Goal: Task Accomplishment & Management: Complete application form

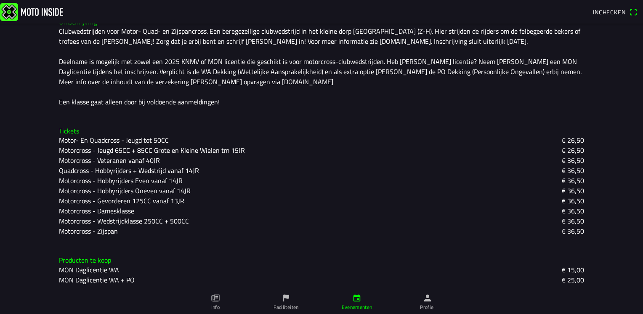
scroll to position [231, 0]
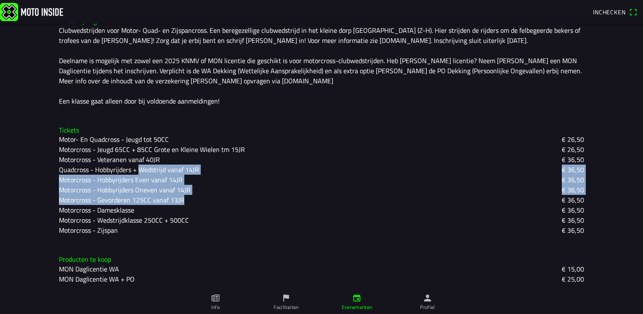
drag, startPoint x: 136, startPoint y: 169, endPoint x: 362, endPoint y: 204, distance: 229.0
click at [362, 204] on div "Motor- En Quadcross - Jeugd tot 50CC € 26,50 Motorcross - Jeugd 65CC + 85CC [PE…" at bounding box center [321, 184] width 525 height 101
click at [168, 265] on ion-backdrop at bounding box center [321, 157] width 643 height 314
click at [338, 180] on div "Motorcross - Hobbyrijders Even vanaf 14JR € 36,50" at bounding box center [321, 180] width 525 height 10
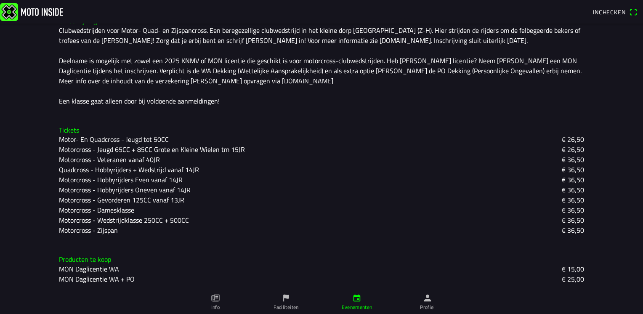
click at [501, 226] on ion-backdrop at bounding box center [321, 157] width 643 height 314
click at [433, 308] on ion-label "Profiel" at bounding box center [427, 307] width 15 height 8
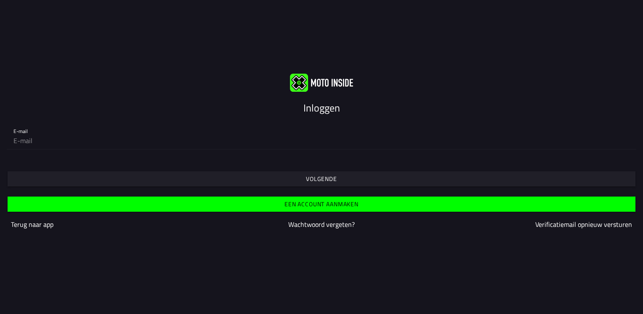
click at [0, 0] on slot "Inloggen" at bounding box center [0, 0] width 0 height 0
click at [0, 0] on slot "Volgende" at bounding box center [0, 0] width 0 height 0
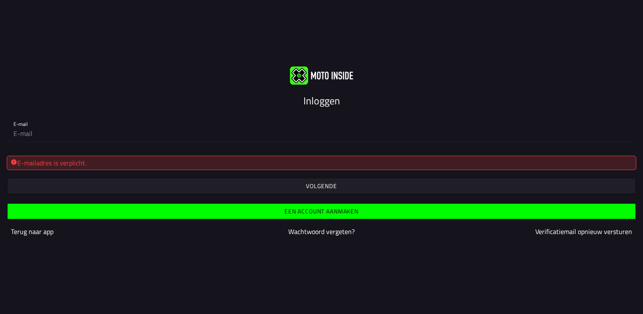
click at [0, 0] on slot "Volgende" at bounding box center [0, 0] width 0 height 0
click at [325, 165] on div "E-mailadres is verplicht." at bounding box center [322, 163] width 622 height 10
click at [59, 163] on div "E-mailadres is verplicht." at bounding box center [322, 163] width 622 height 10
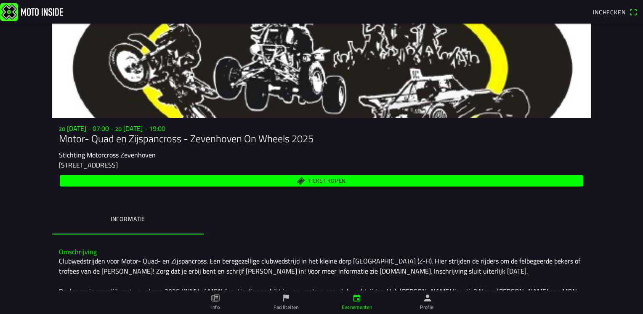
click at [611, 8] on span "Inchecken" at bounding box center [609, 12] width 33 height 9
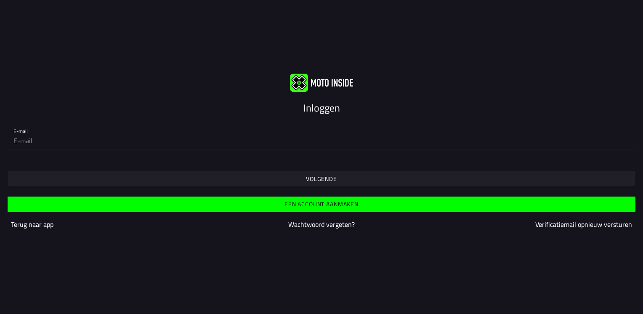
click at [0, 0] on slot "Inloggen" at bounding box center [0, 0] width 0 height 0
click at [338, 183] on span "Volgende" at bounding box center [321, 178] width 615 height 15
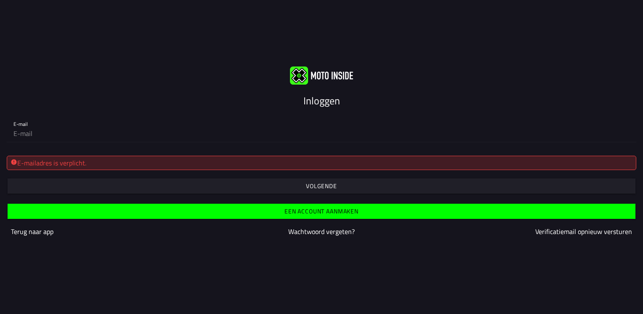
click at [0, 0] on slot "Een account aanmaken" at bounding box center [0, 0] width 0 height 0
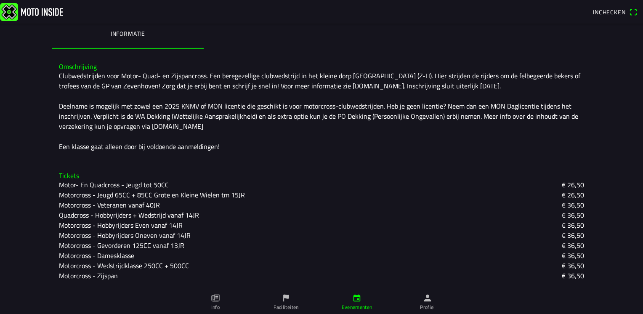
scroll to position [210, 0]
